Goal: Information Seeking & Learning: Check status

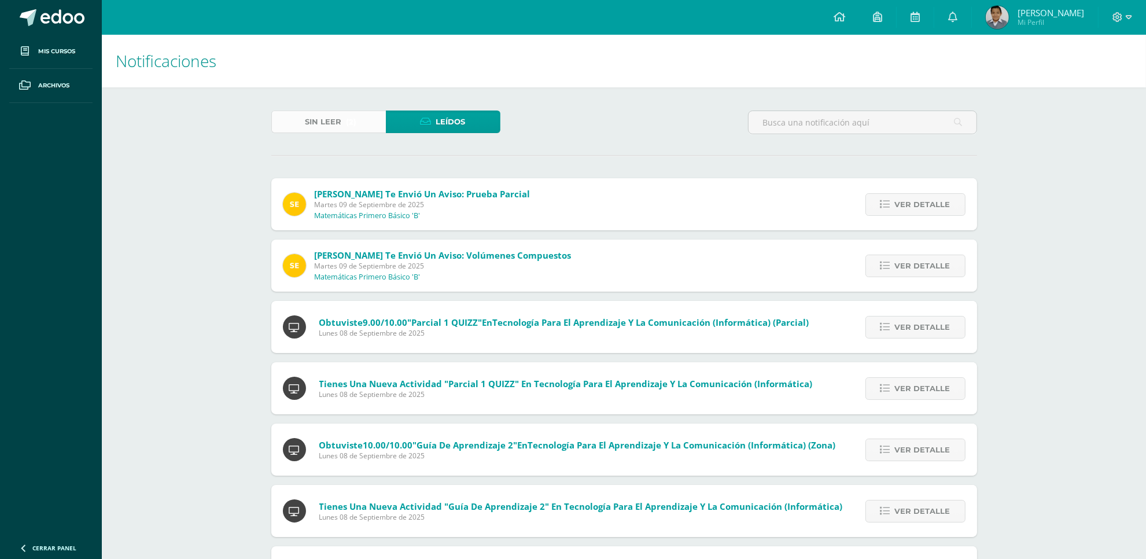
click at [334, 124] on span "Sin leer" at bounding box center [323, 121] width 36 height 21
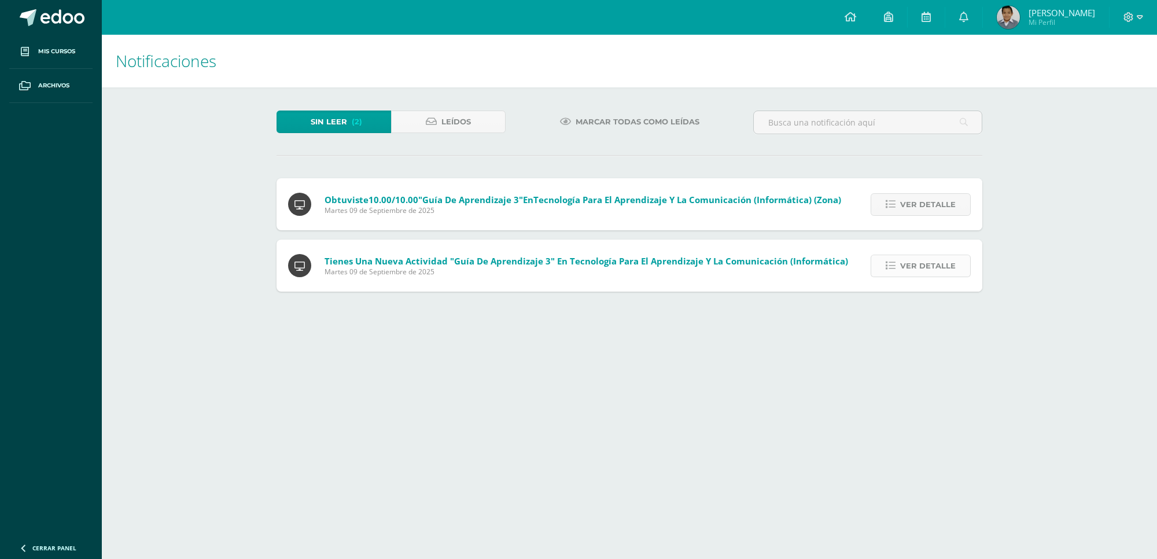
click at [936, 264] on span "Ver detalle" at bounding box center [928, 265] width 56 height 21
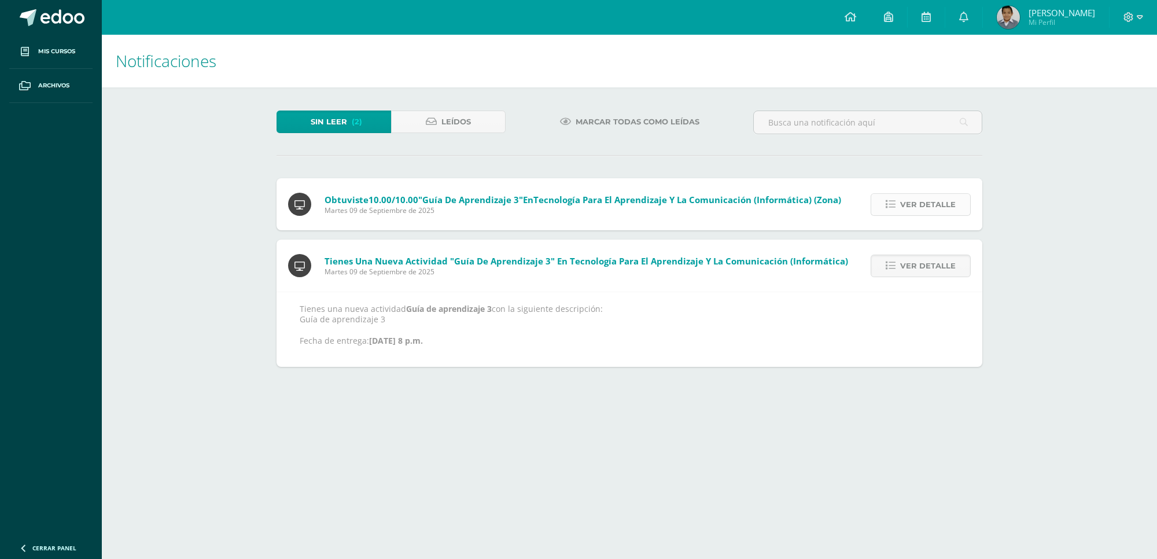
click at [913, 200] on span "Ver detalle" at bounding box center [928, 204] width 56 height 21
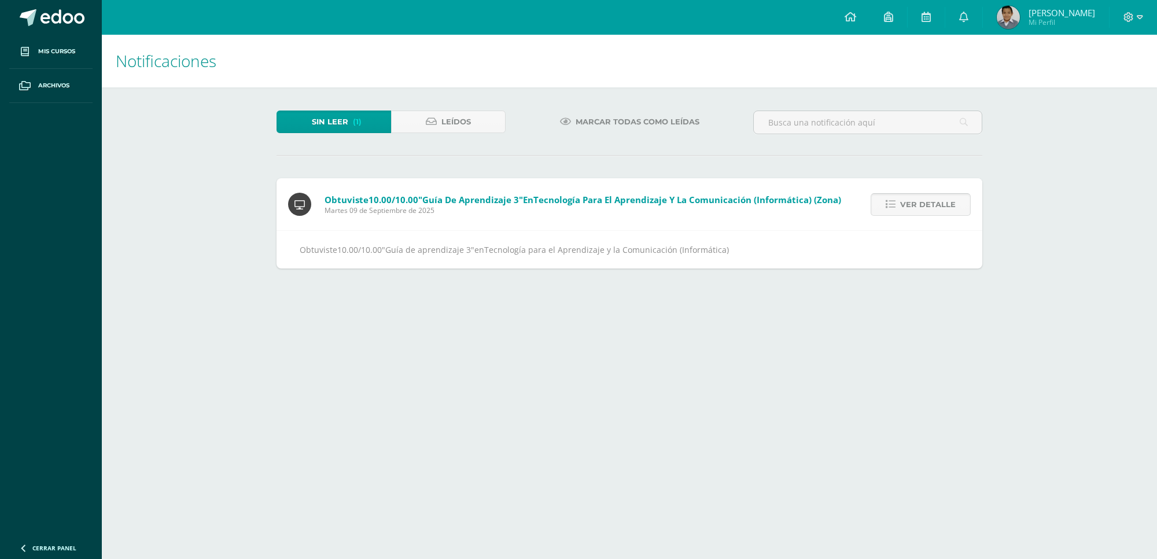
click at [913, 200] on span "Ver detalle" at bounding box center [928, 204] width 56 height 21
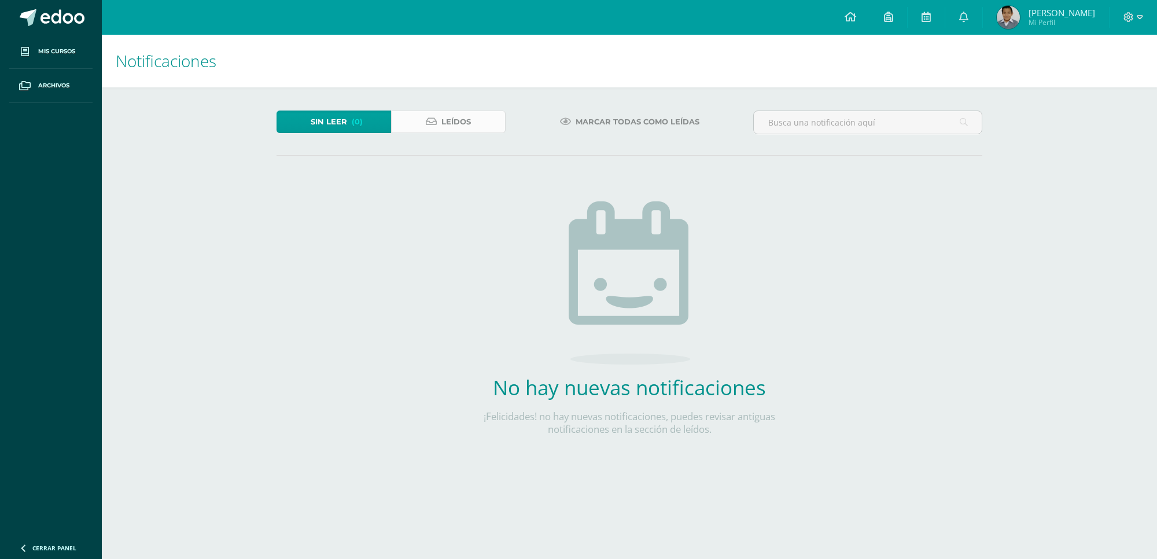
click at [441, 126] on span "Leídos" at bounding box center [456, 121] width 30 height 21
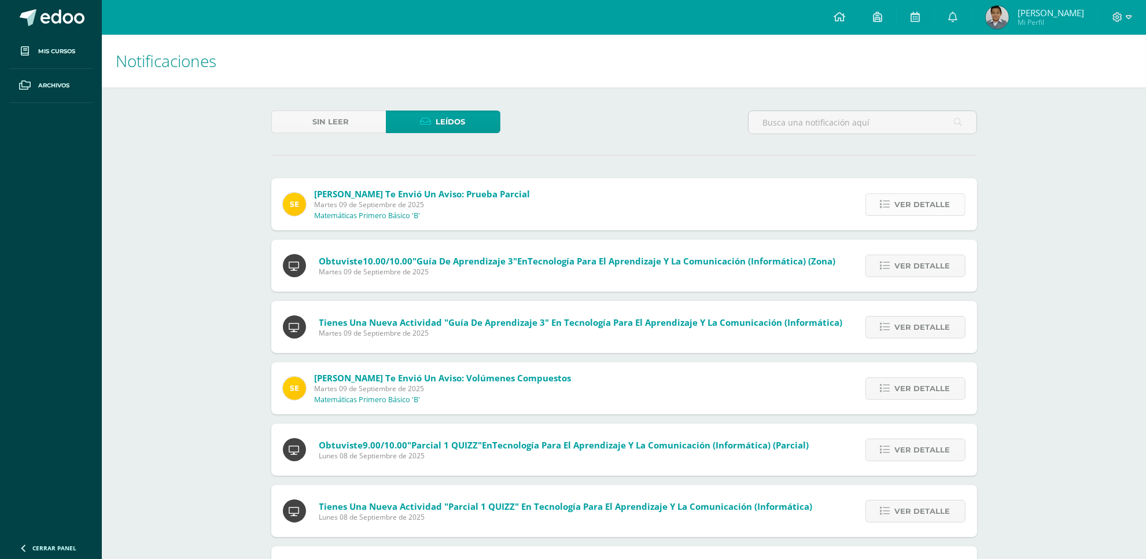
click at [898, 209] on span "Ver detalle" at bounding box center [923, 204] width 56 height 21
